Goal: Communication & Community: Ask a question

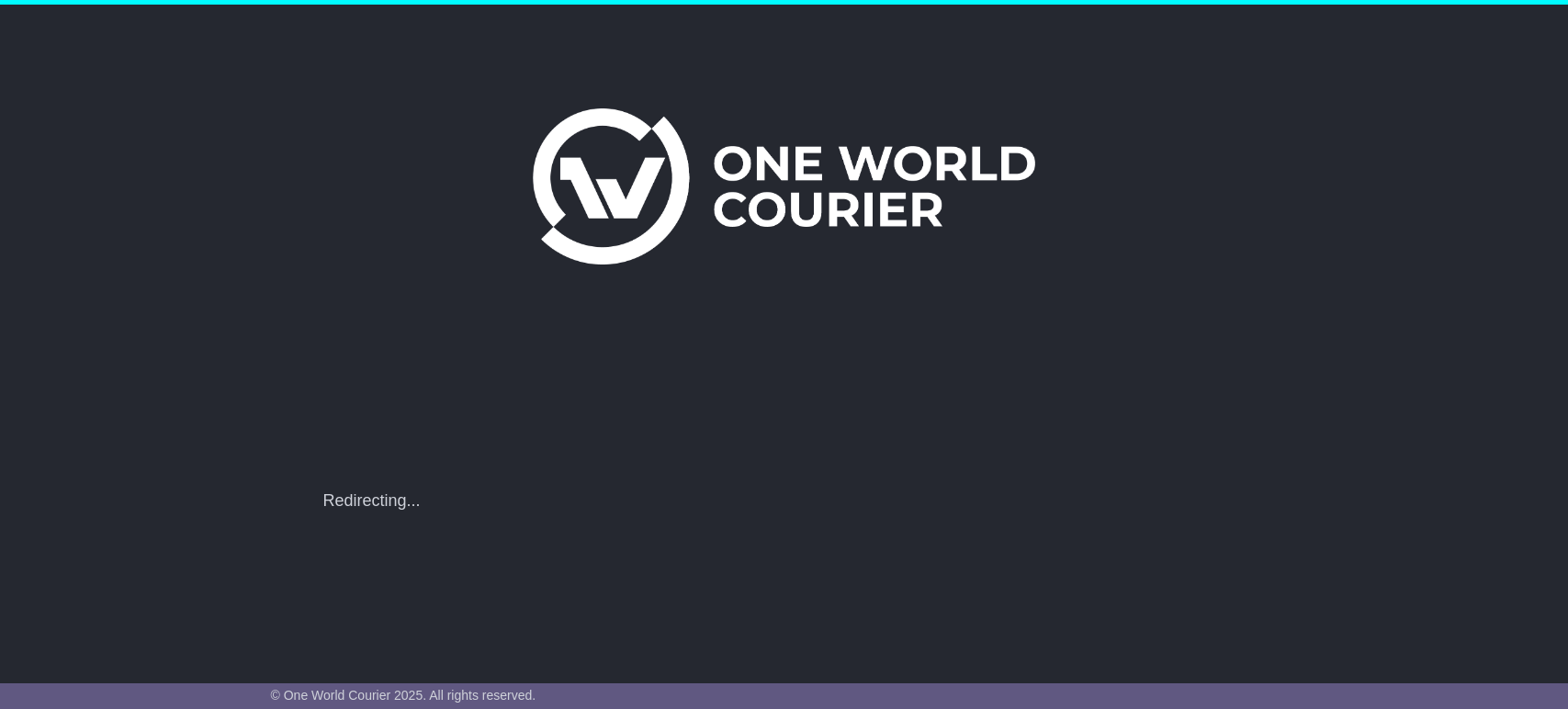
click at [755, 485] on div "**********" at bounding box center [784, 488] width 941 height 48
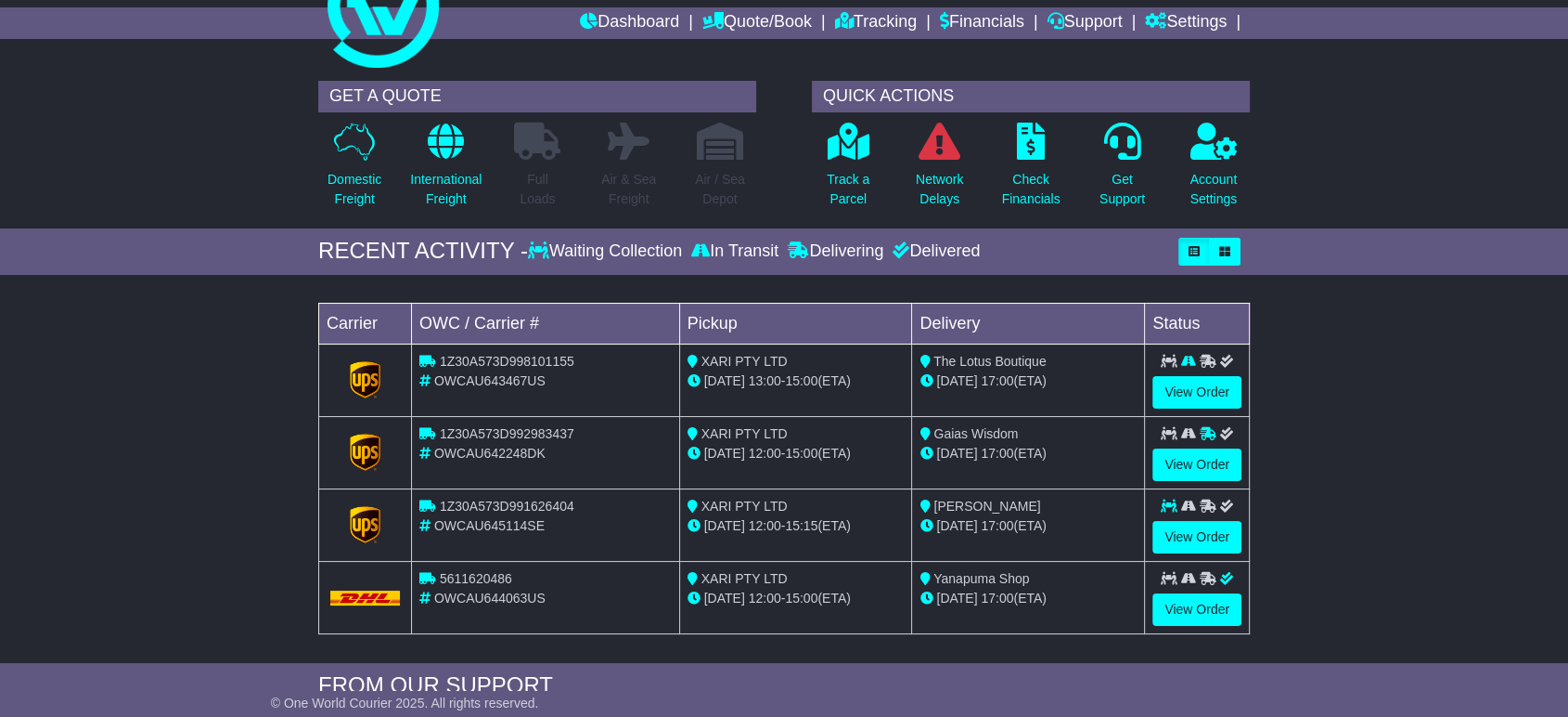
scroll to position [103, 0]
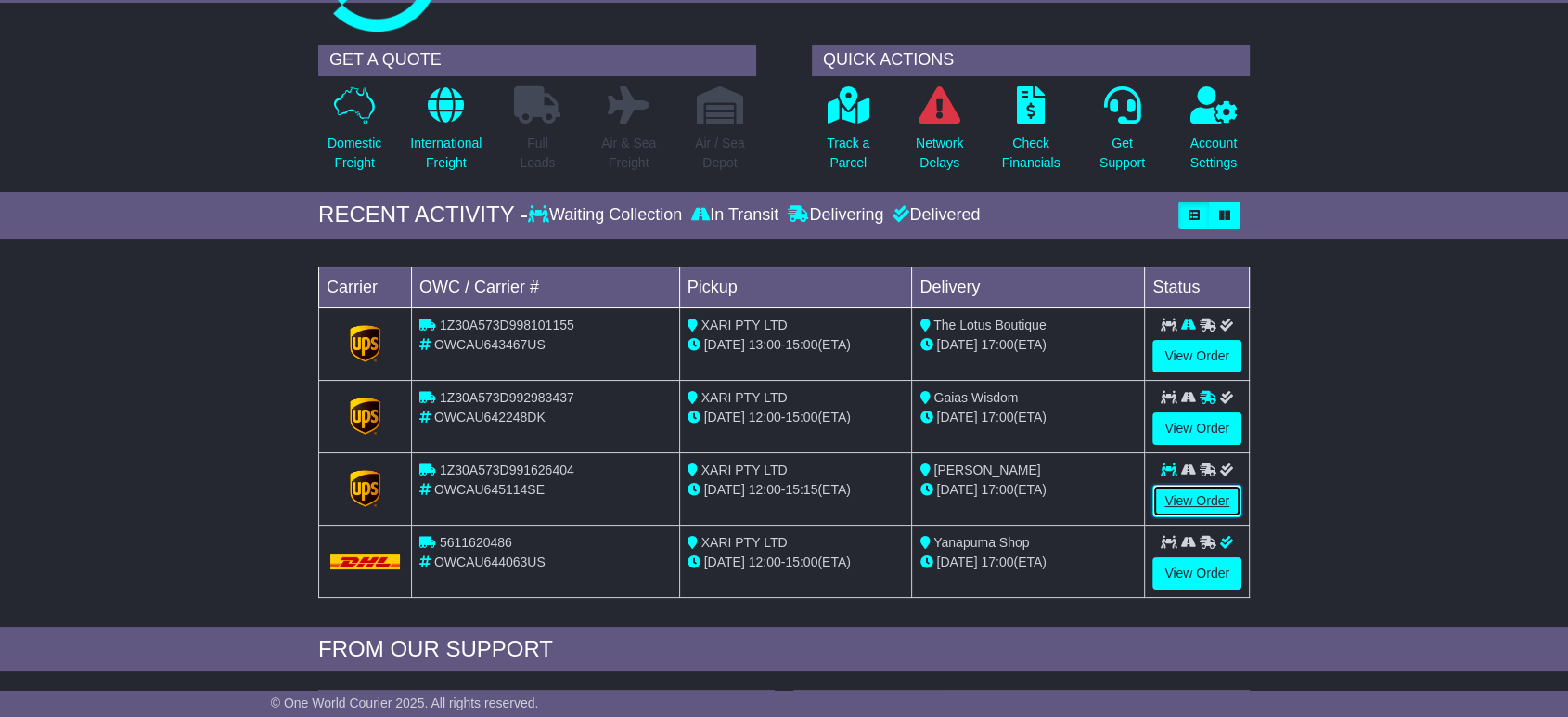
click at [1206, 496] on link "View Order" at bounding box center [1197, 500] width 89 height 32
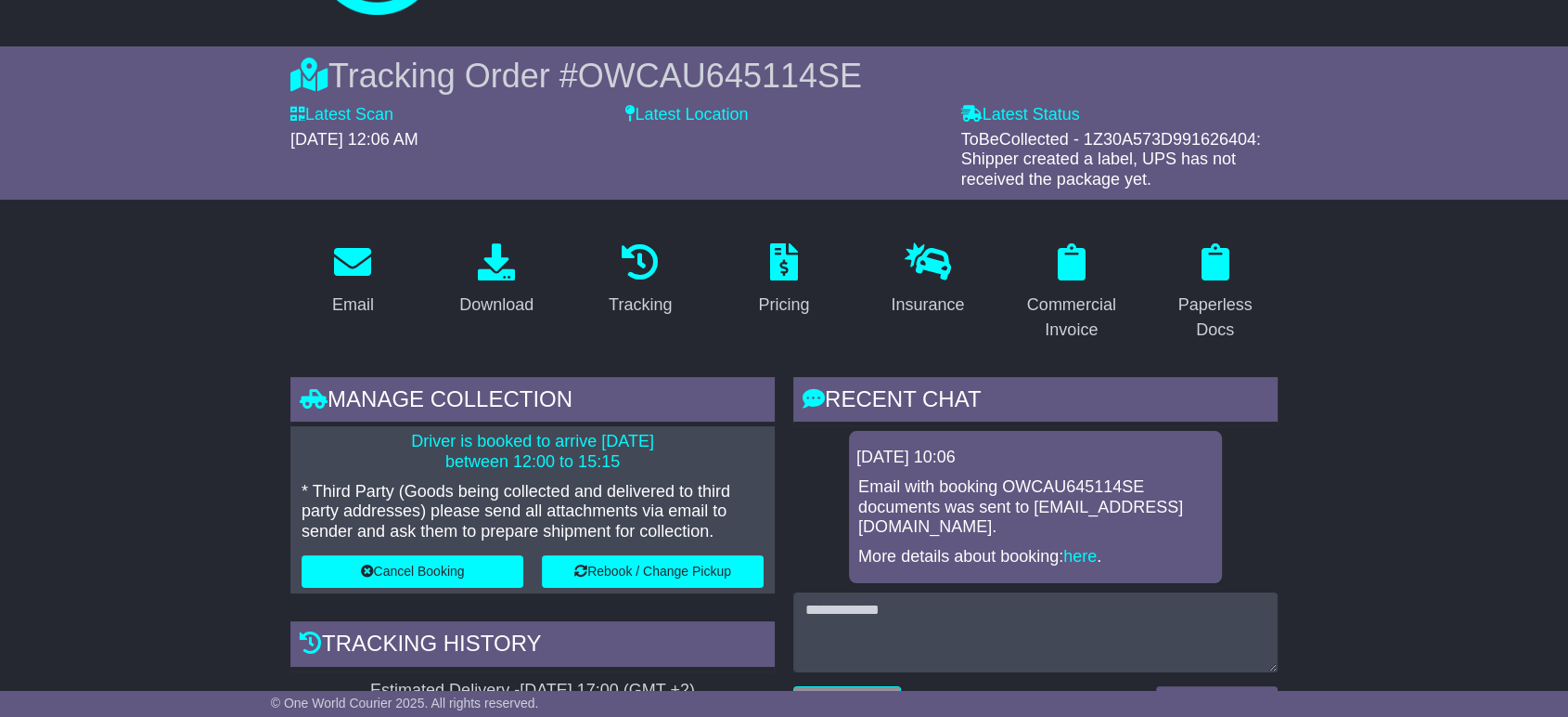
scroll to position [103, 0]
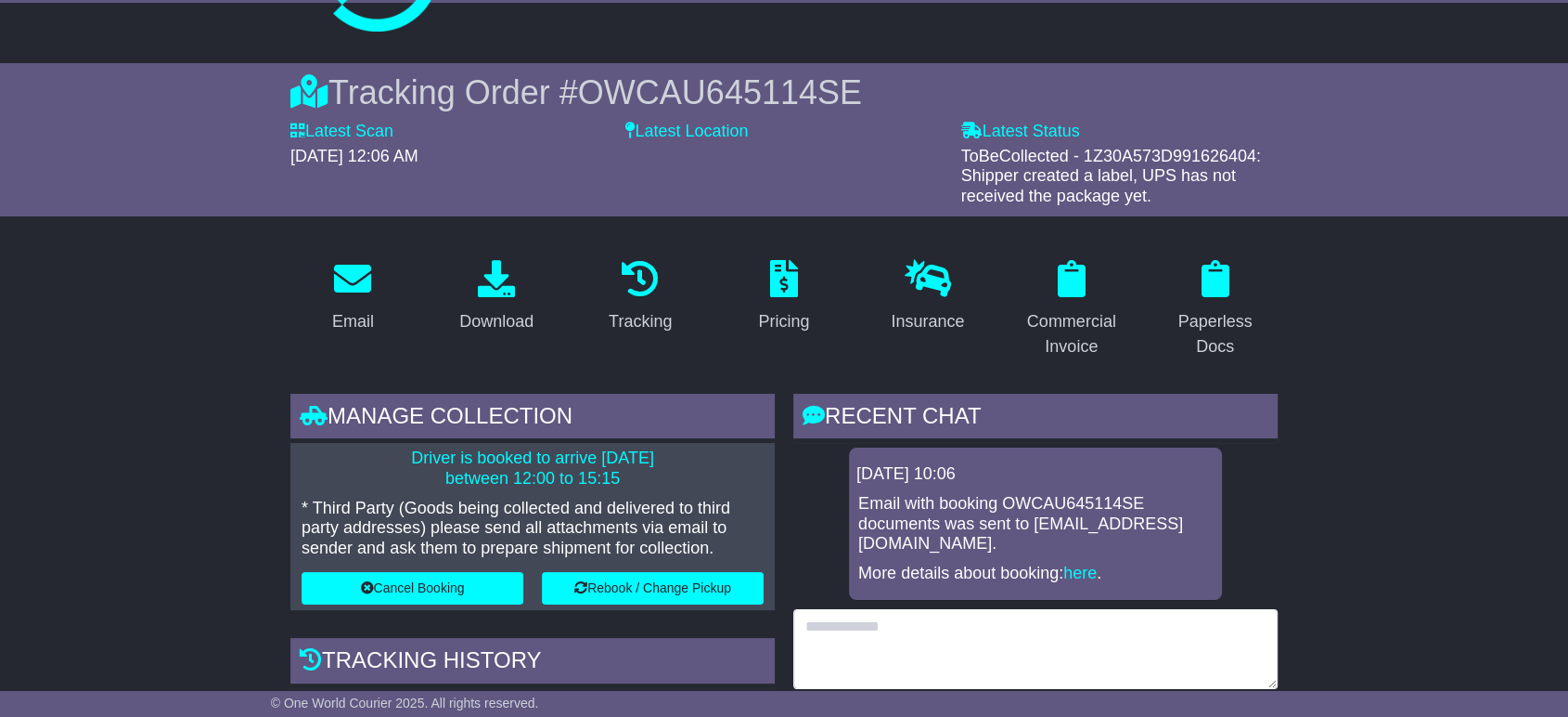
click at [907, 630] on textarea at bounding box center [1035, 649] width 484 height 80
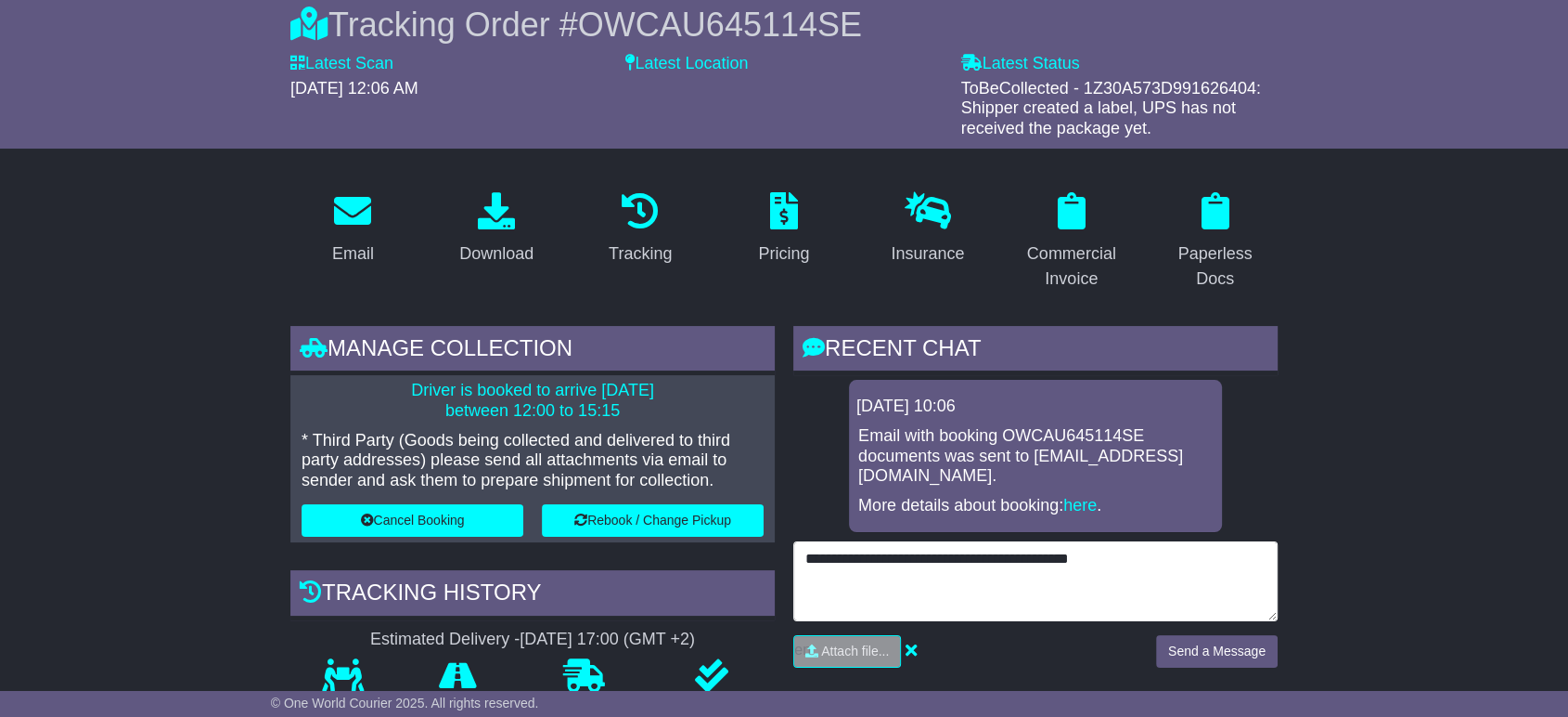
scroll to position [309, 0]
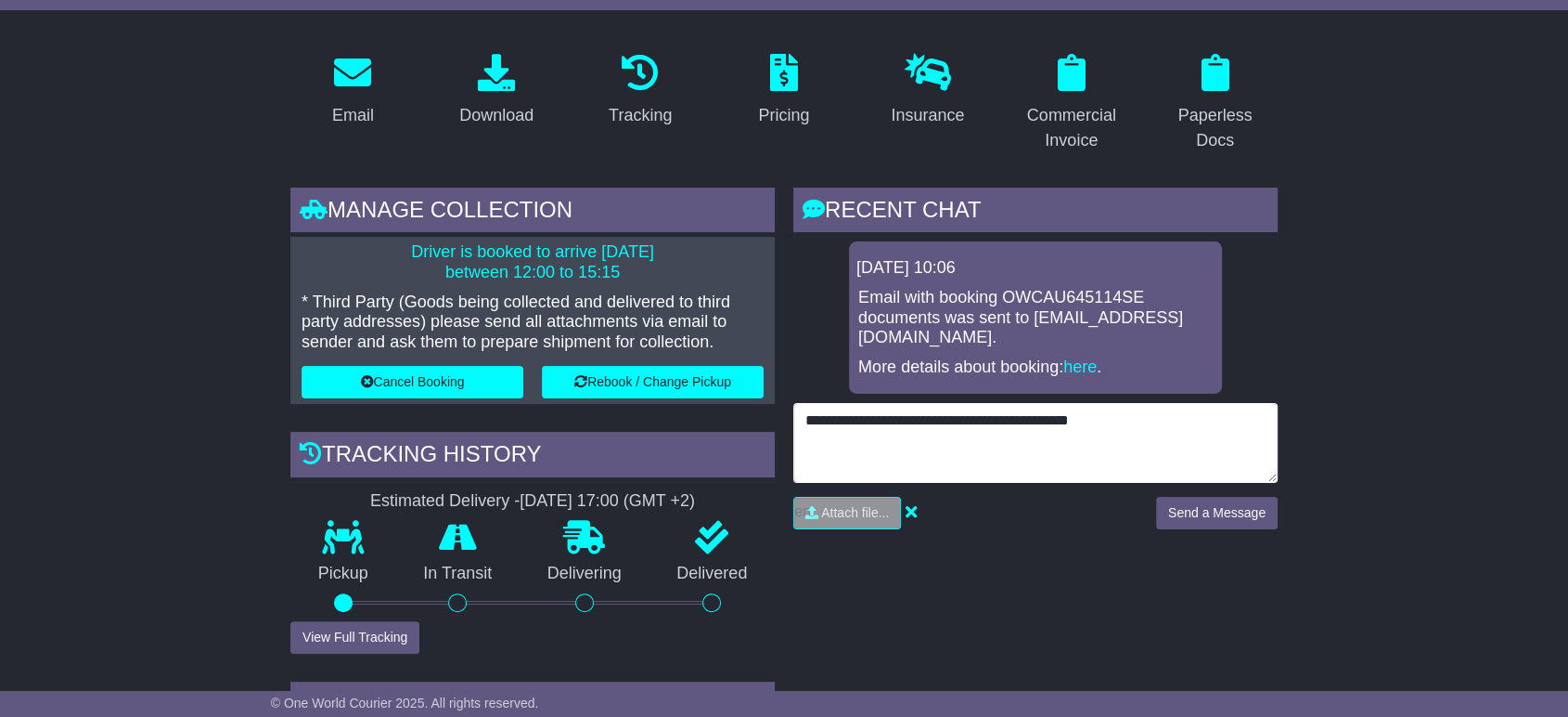
type textarea "**********"
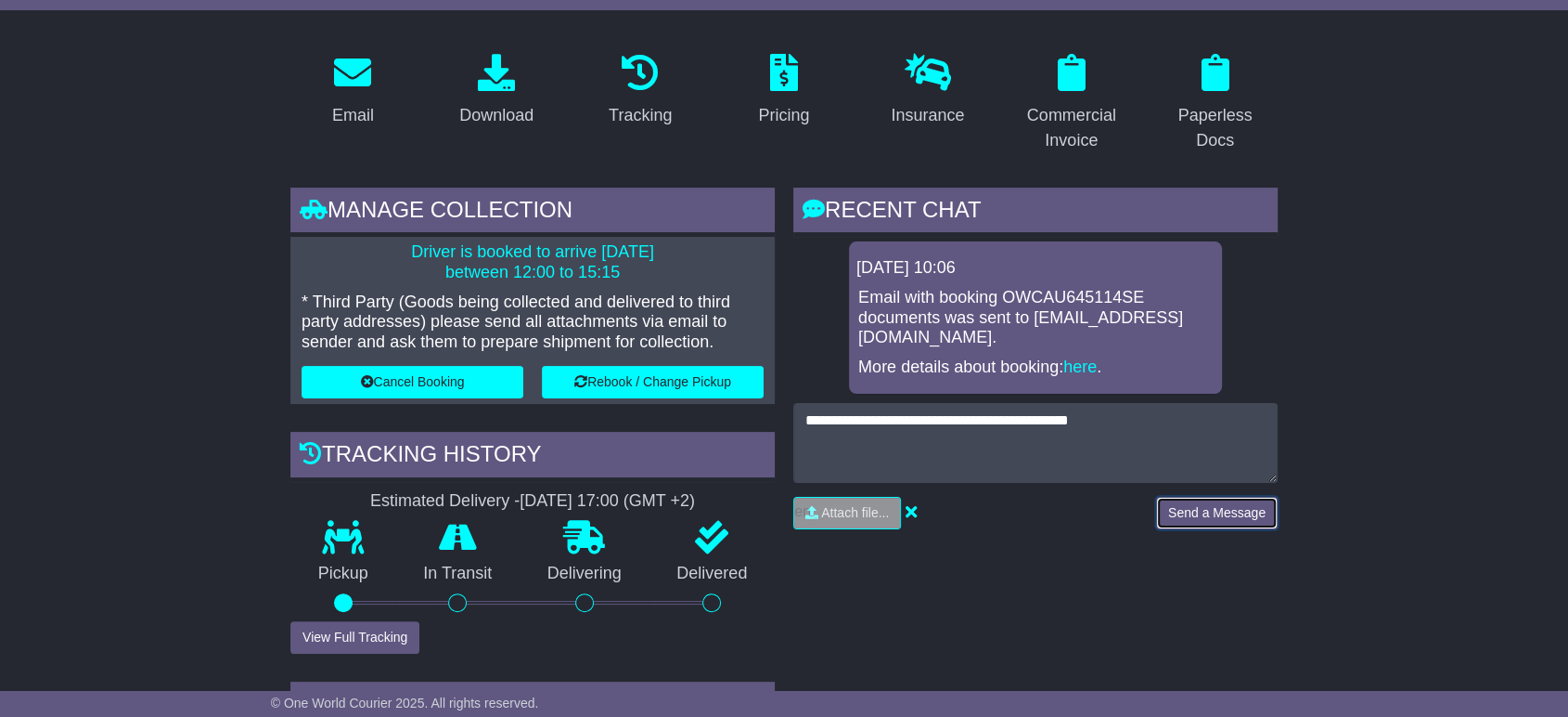
click at [1215, 496] on button "Send a Message" at bounding box center [1217, 512] width 121 height 32
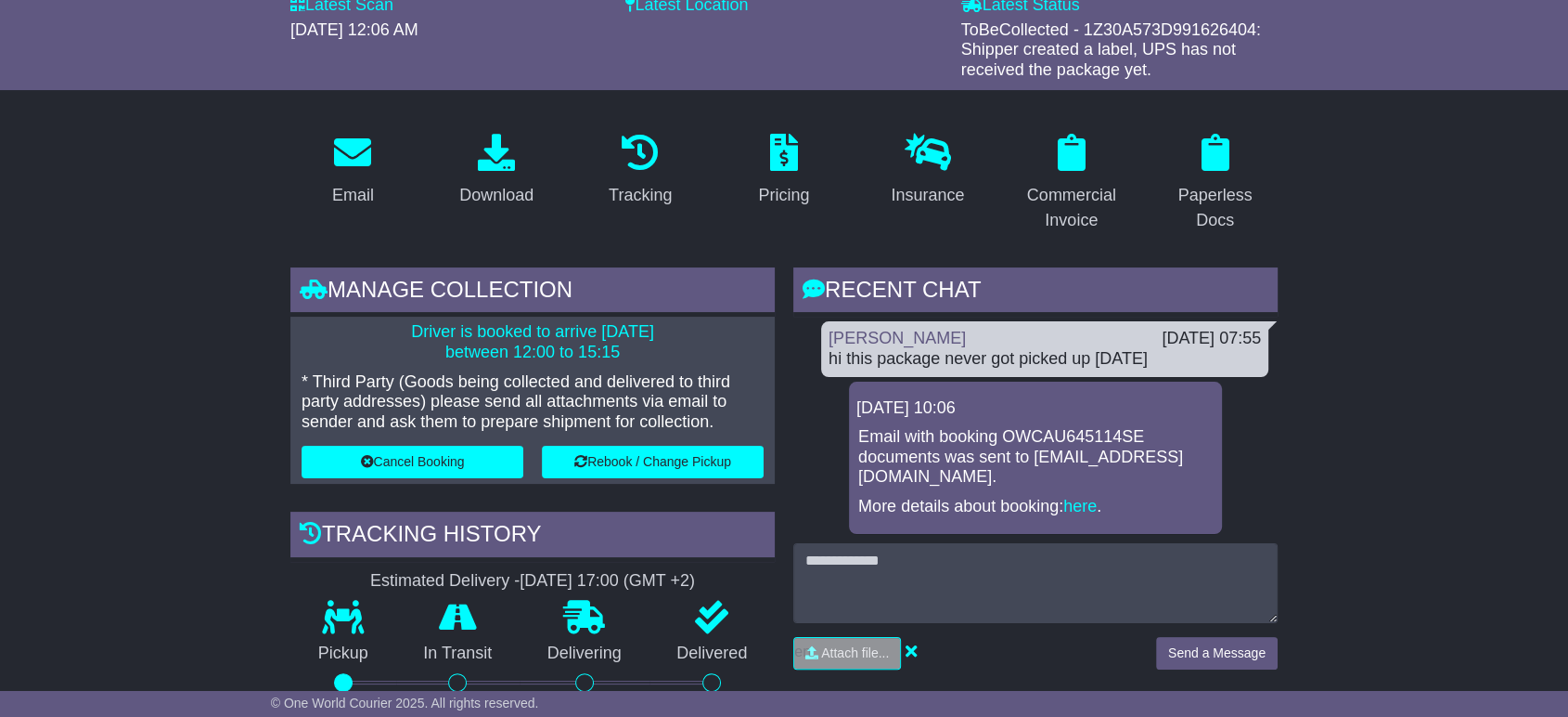
scroll to position [206, 0]
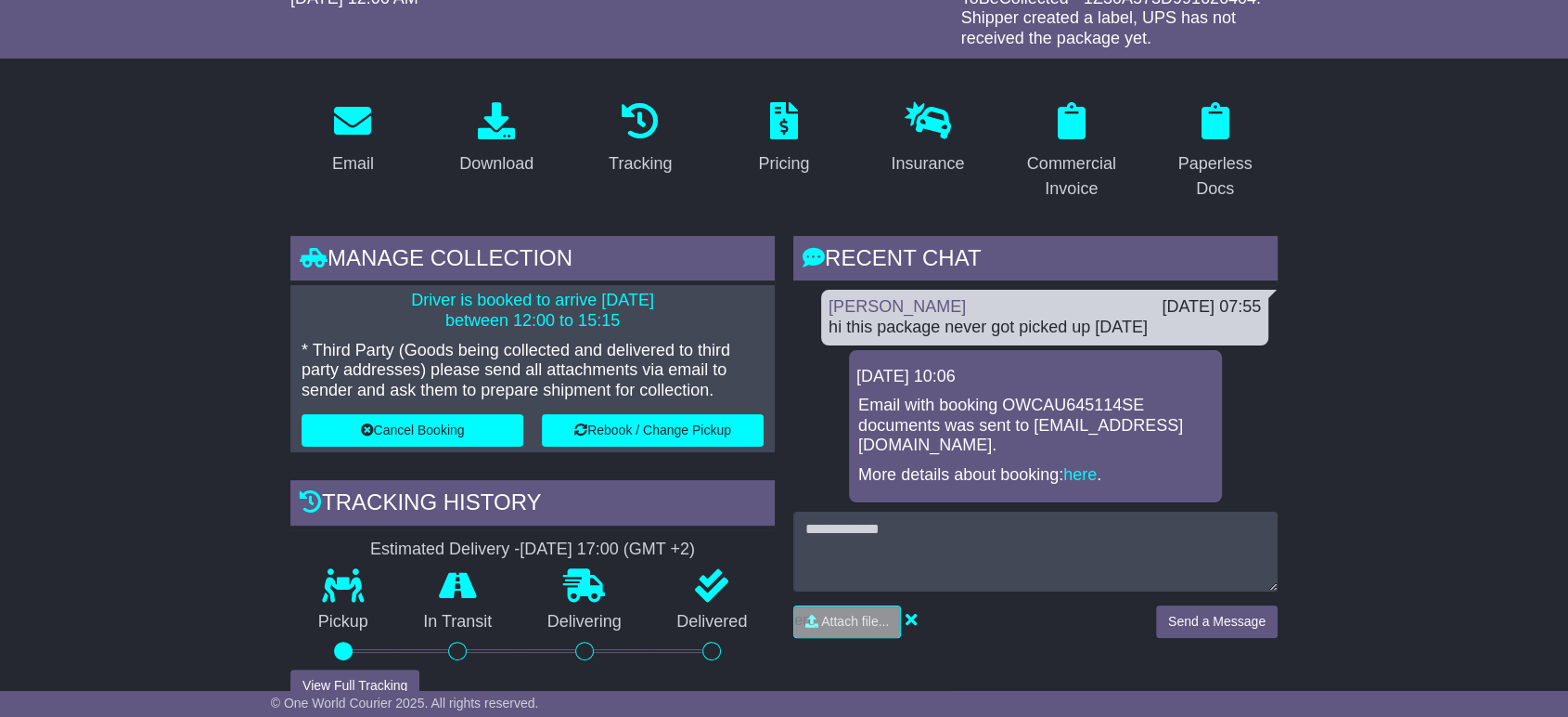
scroll to position [309, 0]
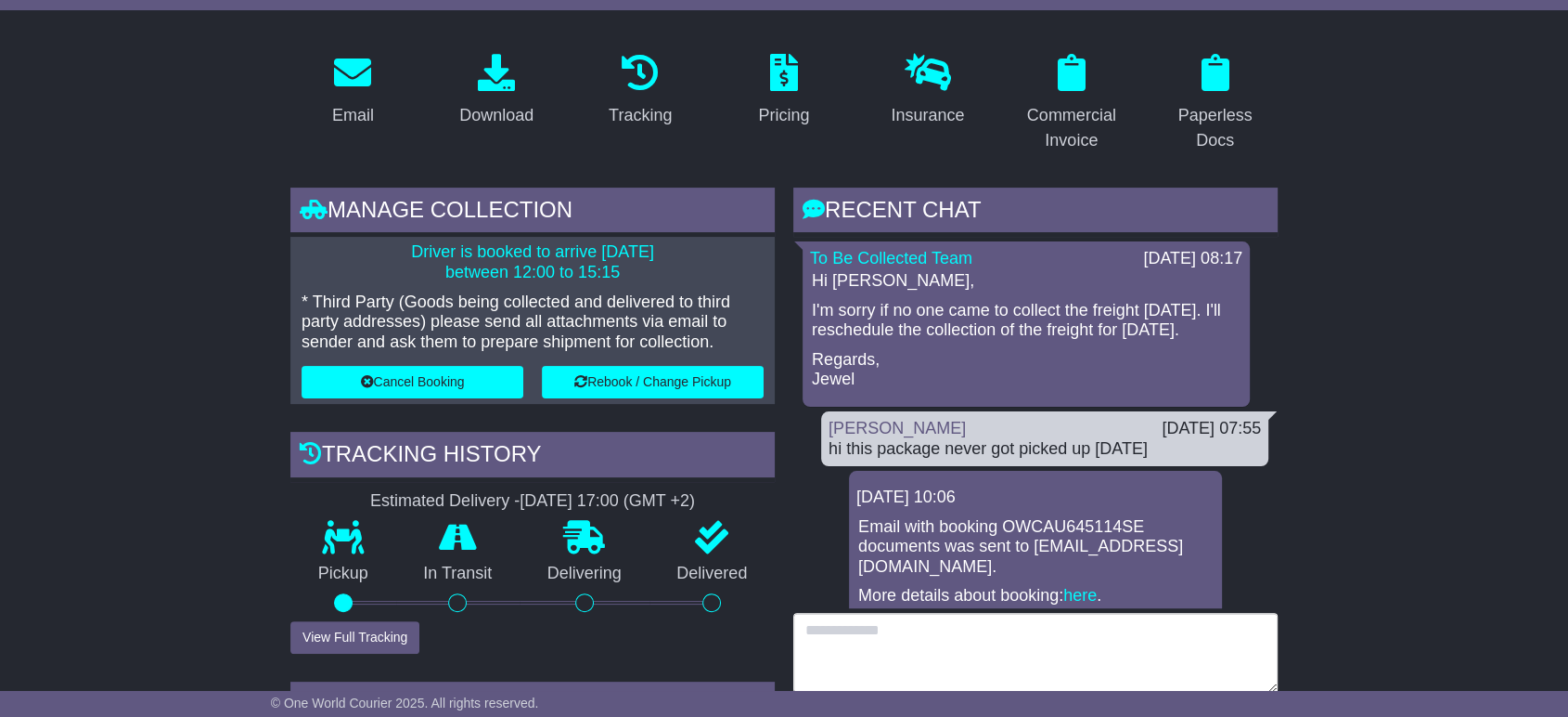
click at [932, 655] on textarea at bounding box center [1035, 653] width 484 height 80
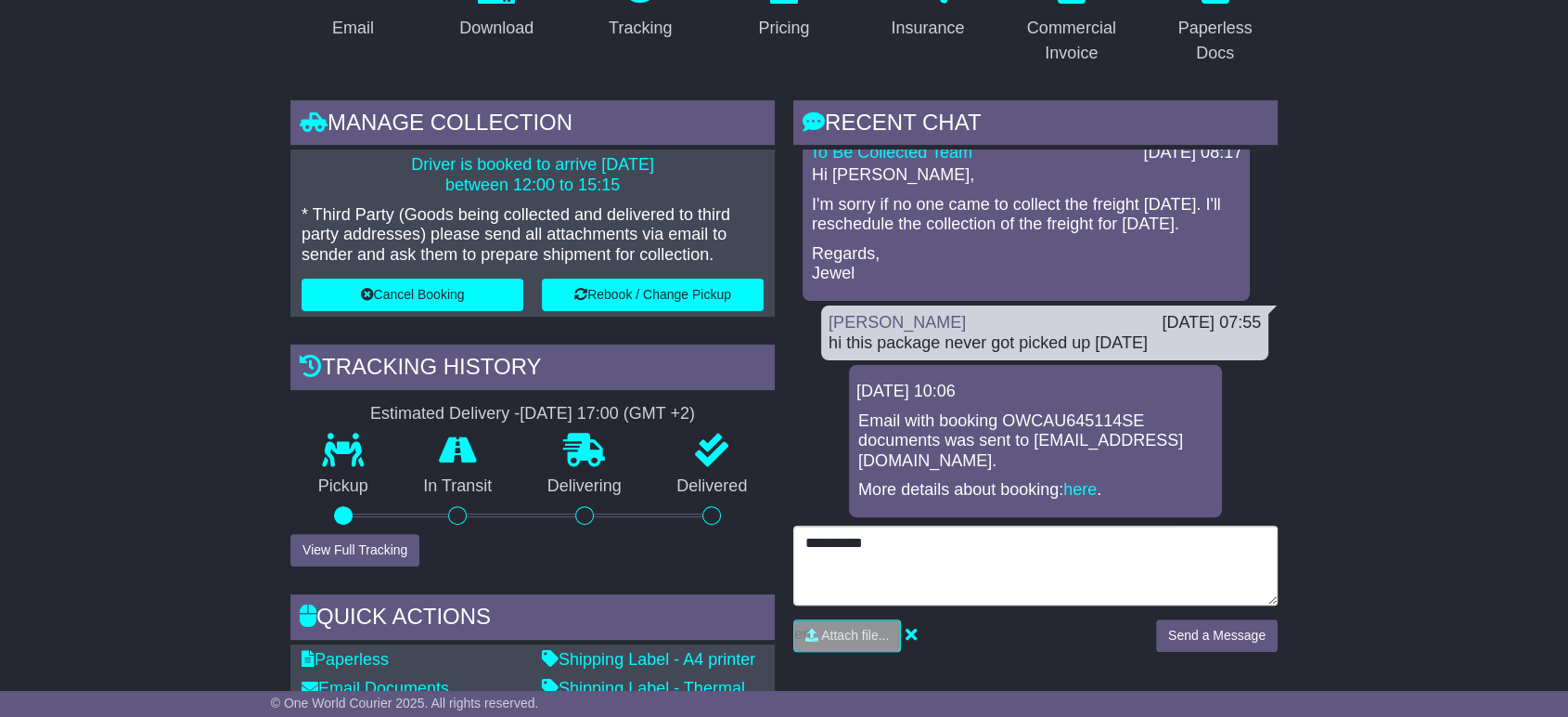
scroll to position [515, 0]
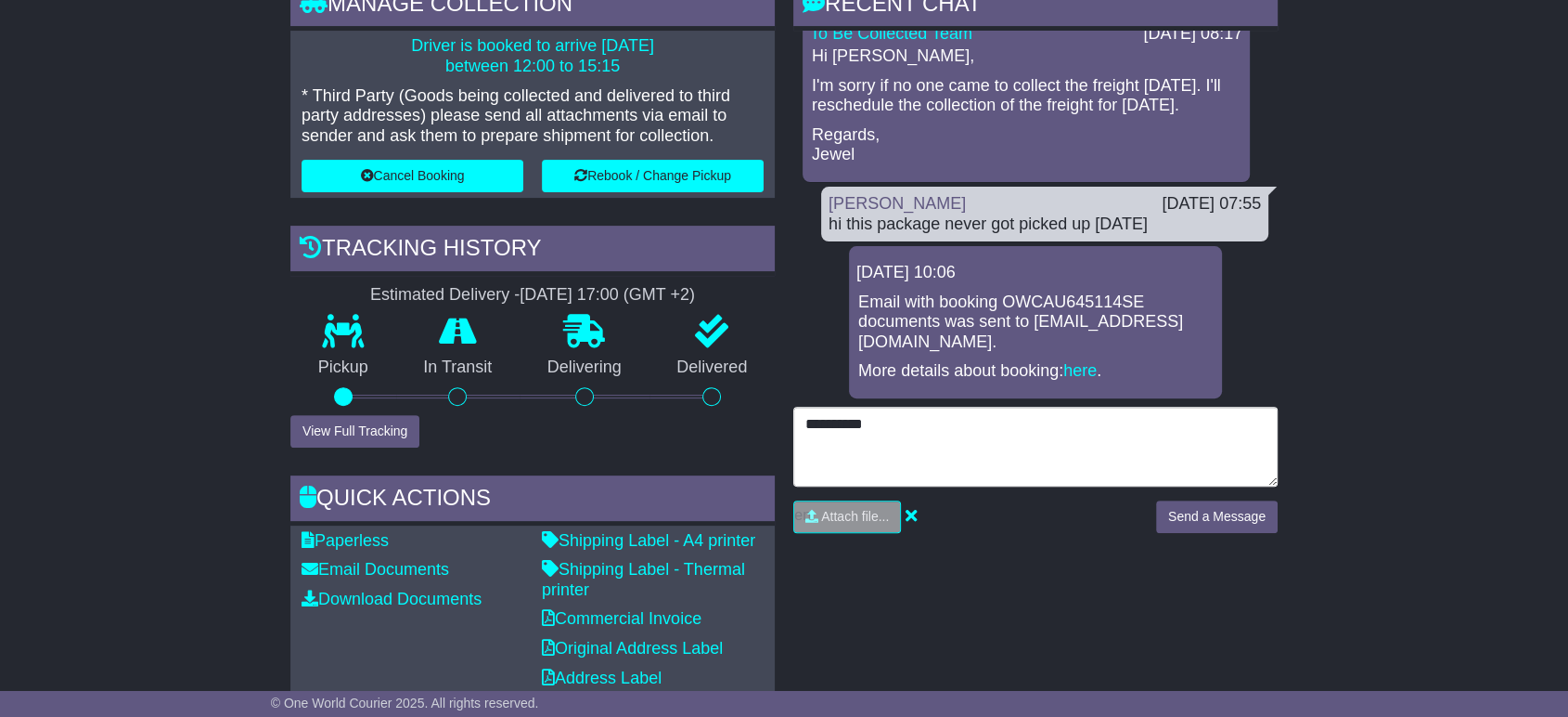
type textarea "*********"
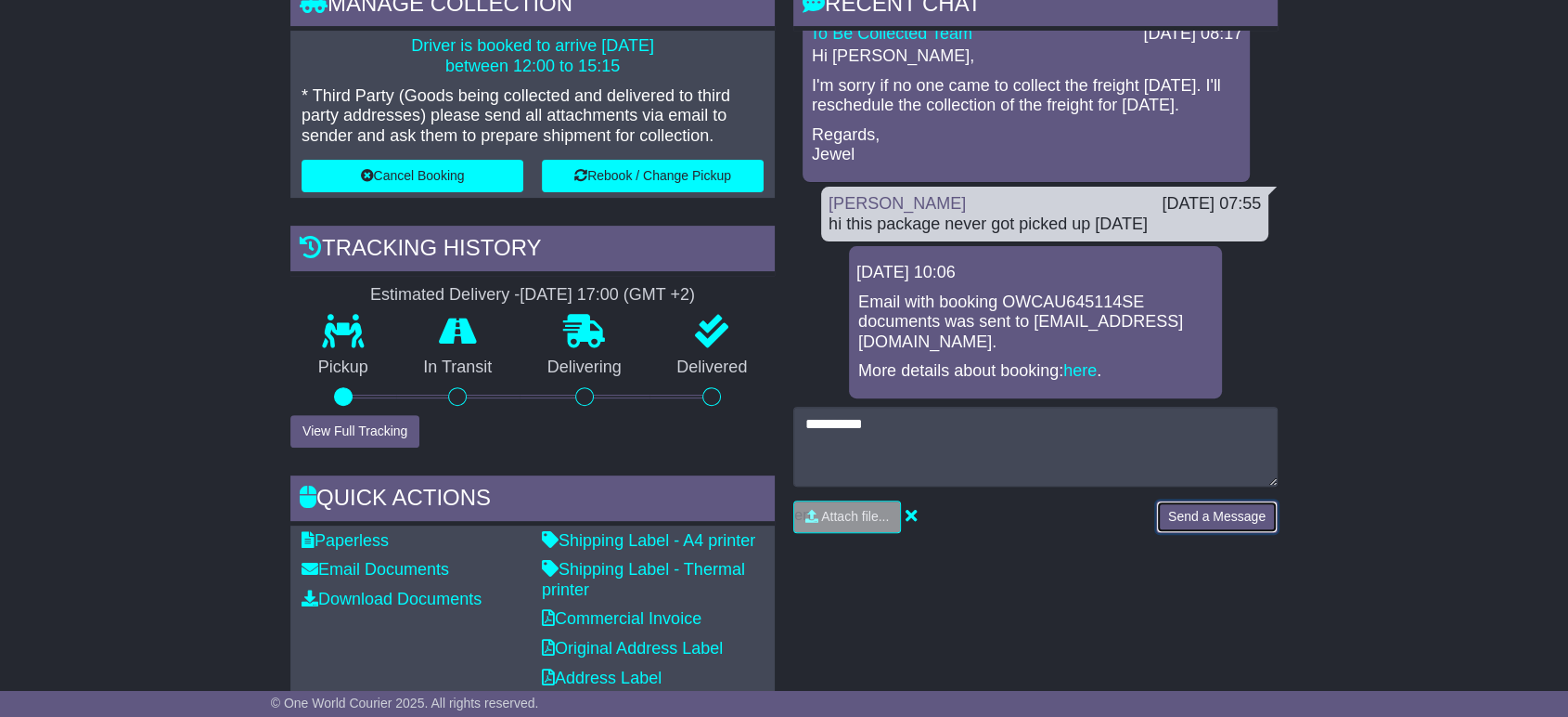
click at [1214, 515] on button "Send a Message" at bounding box center [1217, 516] width 121 height 32
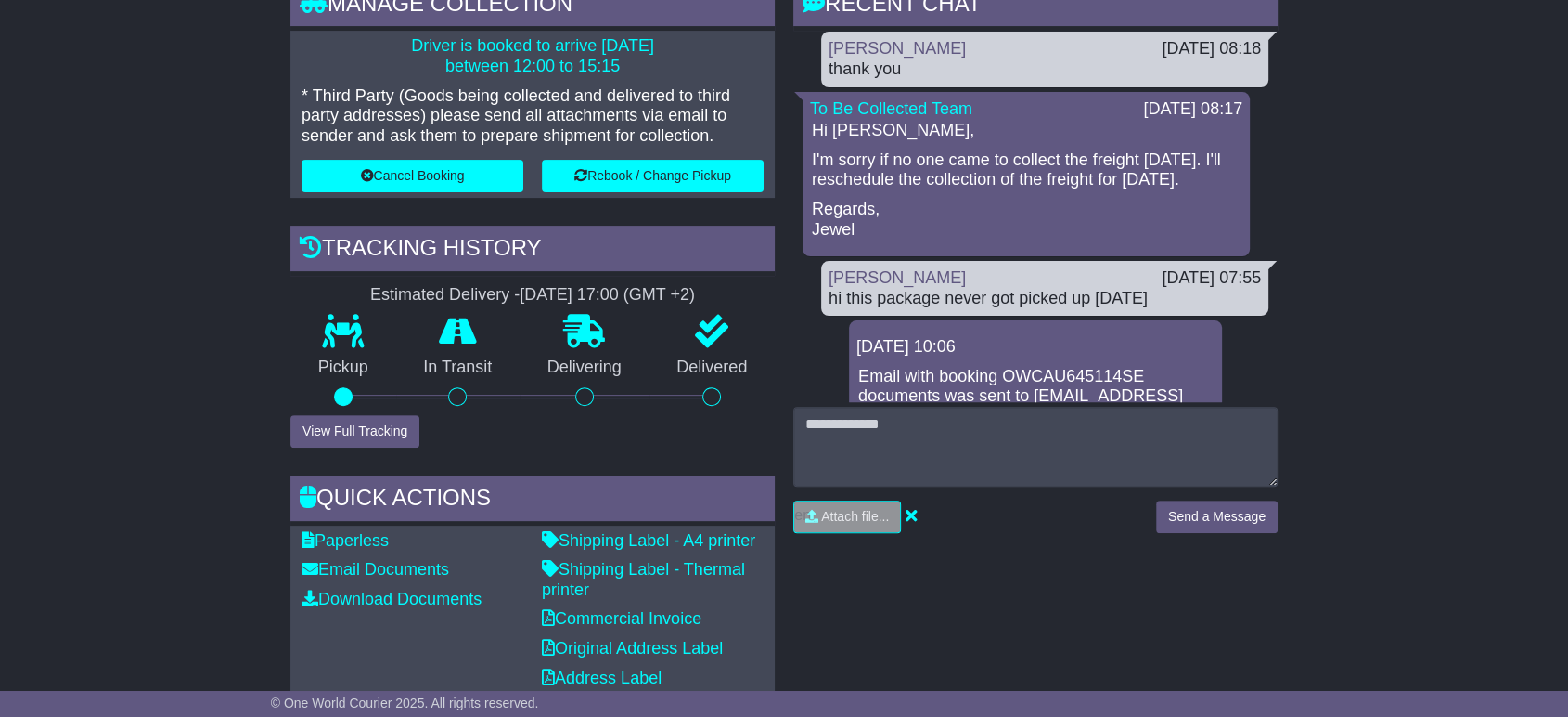
scroll to position [0, 0]
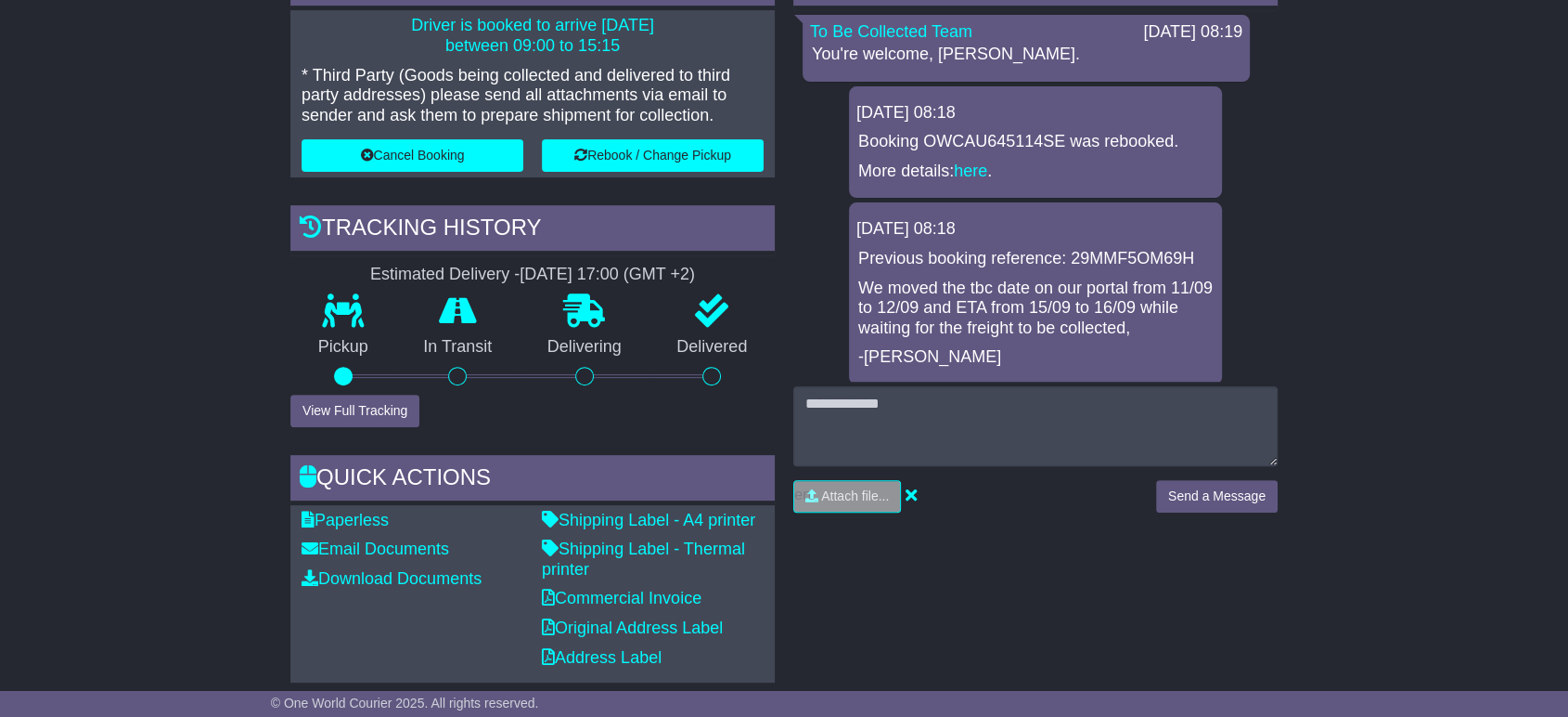
scroll to position [412, 0]
